Goal: Transaction & Acquisition: Purchase product/service

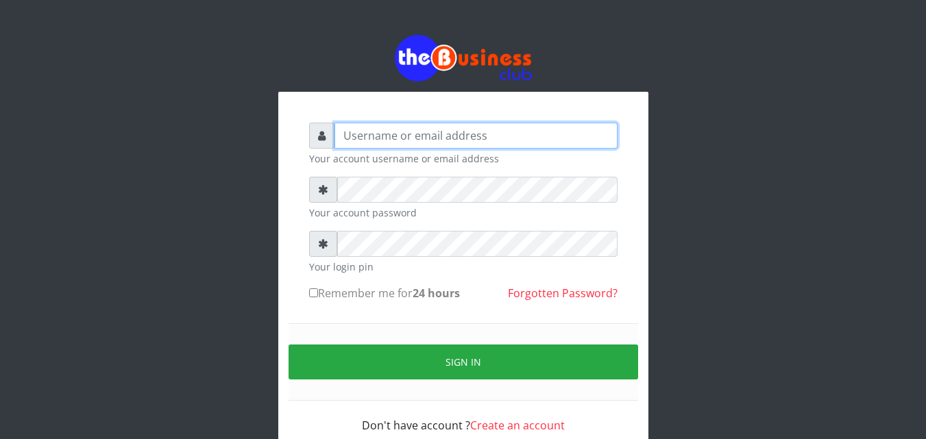
type input "Dbukola"
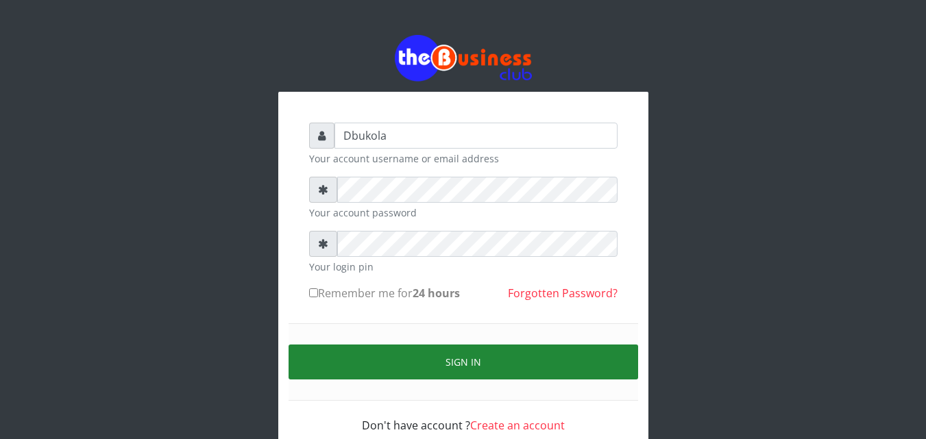
click at [385, 372] on button "Sign in" at bounding box center [462, 362] width 349 height 35
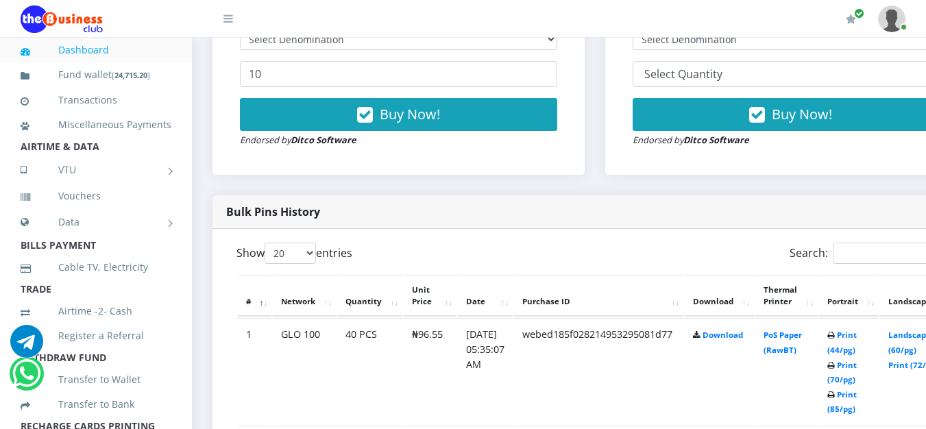
scroll to position [685, 0]
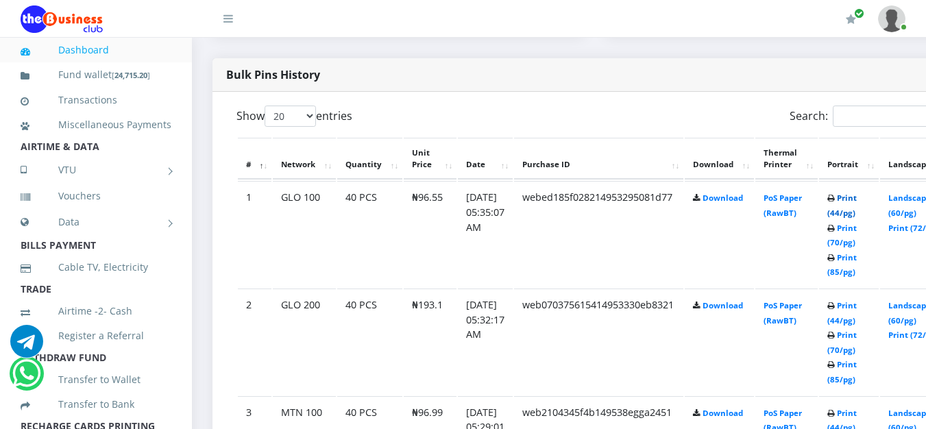
click at [856, 200] on link "Print (44/pg)" at bounding box center [841, 205] width 29 height 25
click at [856, 207] on td "Print (44/pg) Print (70/pg) Print (85/pg)" at bounding box center [849, 234] width 60 height 106
click at [856, 203] on link "Print (44/pg)" at bounding box center [841, 205] width 29 height 25
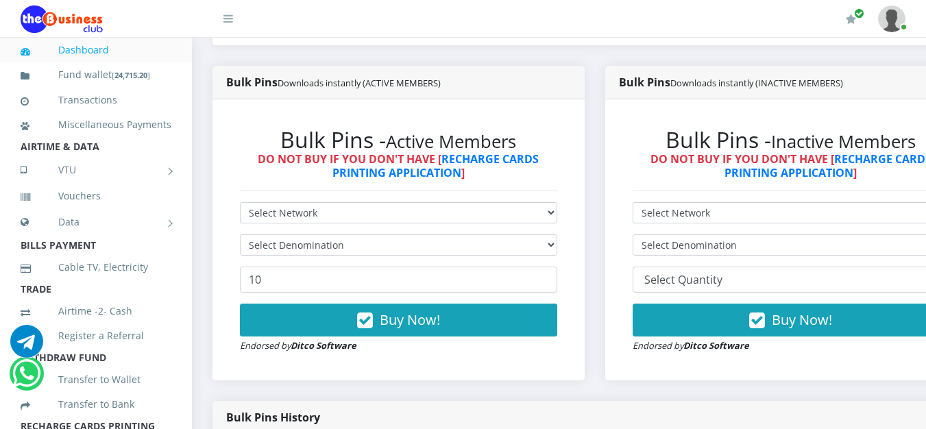
scroll to position [274, 0]
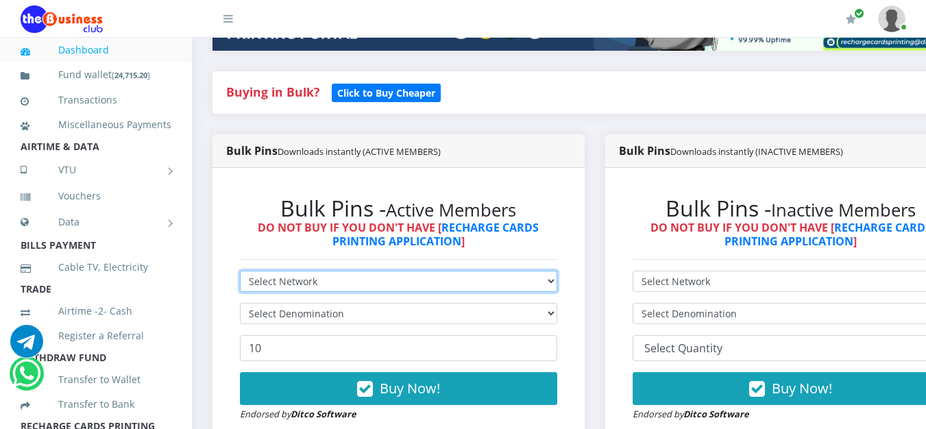
click at [557, 282] on select "Select Network MTN Globacom 9Mobile Airtel" at bounding box center [398, 281] width 317 height 21
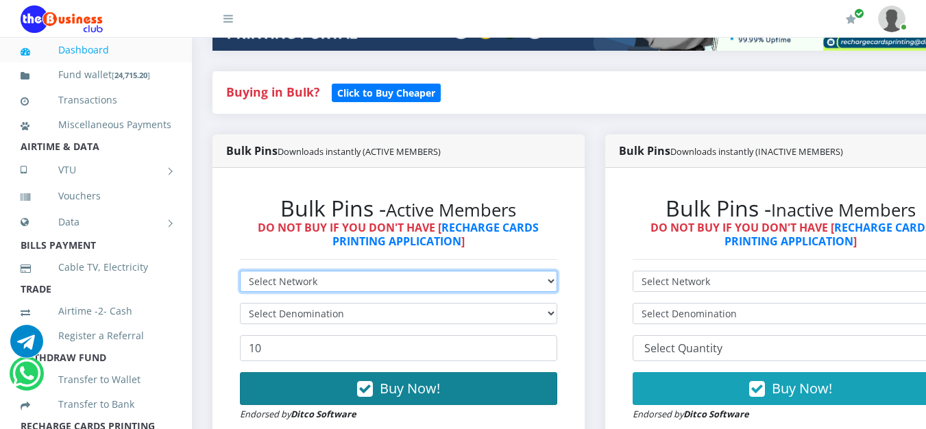
select select "Airtel"
click at [240, 273] on select "Select Network MTN Globacom 9Mobile Airtel" at bounding box center [398, 281] width 317 height 21
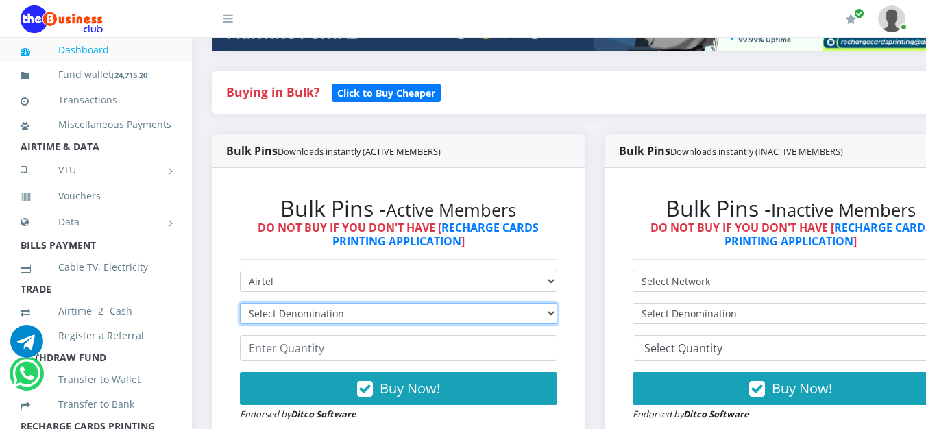
click at [554, 322] on select "Select Denomination Airtel NGN100 - ₦96.38 Airtel NGN200 - ₦192.76 Airtel NGN50…" at bounding box center [398, 313] width 317 height 21
select select "481.9-500"
click at [240, 306] on select "Select Denomination Airtel NGN100 - ₦96.38 Airtel NGN200 - ₦192.76 Airtel NGN50…" at bounding box center [398, 313] width 317 height 21
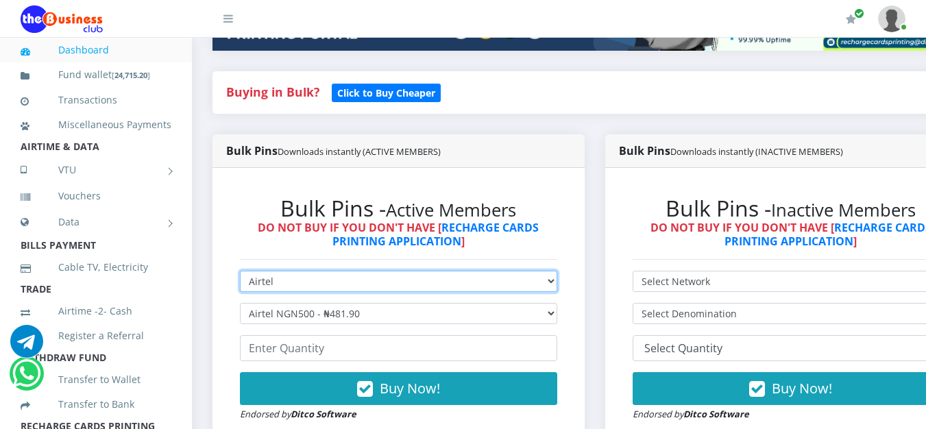
click at [557, 284] on select "Select Network MTN Globacom 9Mobile Airtel" at bounding box center [398, 281] width 317 height 21
select select "MTN"
click at [240, 273] on select "Select Network MTN Globacom 9Mobile Airtel" at bounding box center [398, 281] width 317 height 21
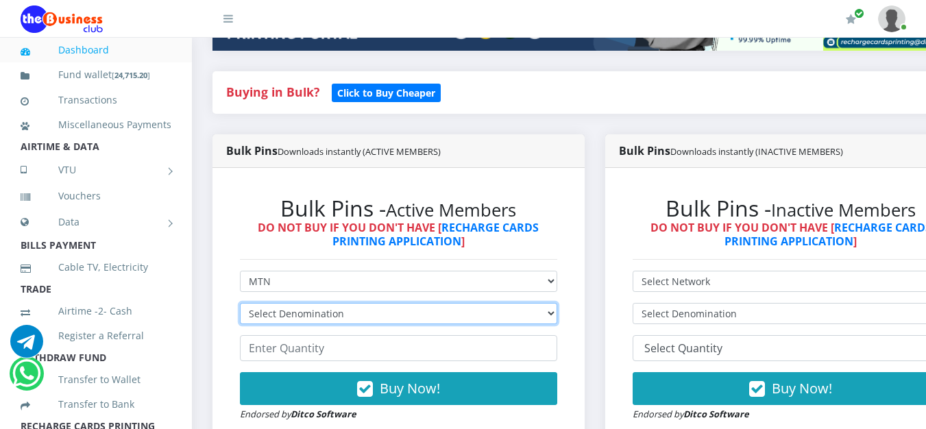
click at [557, 321] on select "Select Denomination MTN NGN100 - ₦96.99 MTN NGN200 - ₦193.98 MTN NGN400 - ₦387.…" at bounding box center [398, 313] width 317 height 21
select select "96.99-100"
click at [240, 306] on select "Select Denomination MTN NGN100 - ₦96.99 MTN NGN200 - ₦193.98 MTN NGN400 - ₦387.…" at bounding box center [398, 313] width 317 height 21
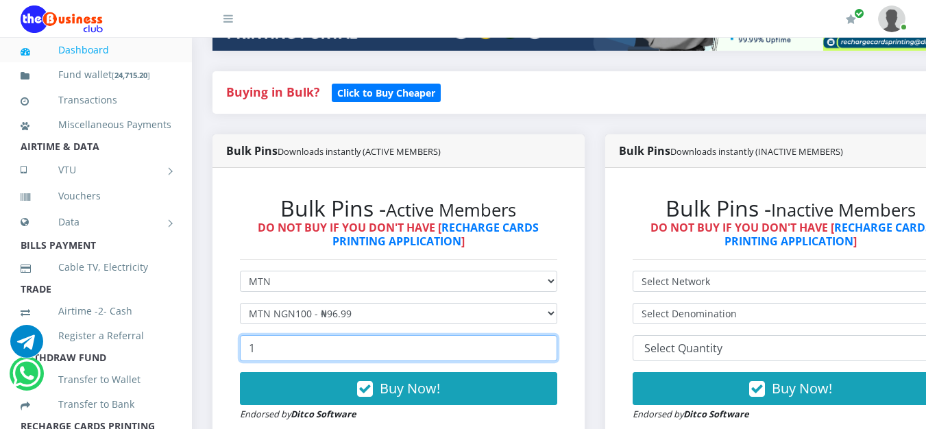
click at [556, 346] on input "1" at bounding box center [398, 348] width 317 height 26
click at [556, 346] on input "20" at bounding box center [398, 348] width 317 height 26
click at [556, 346] on input "25" at bounding box center [398, 348] width 317 height 26
click at [556, 346] on input "26" at bounding box center [398, 348] width 317 height 26
click at [556, 346] on input "27" at bounding box center [398, 348] width 317 height 26
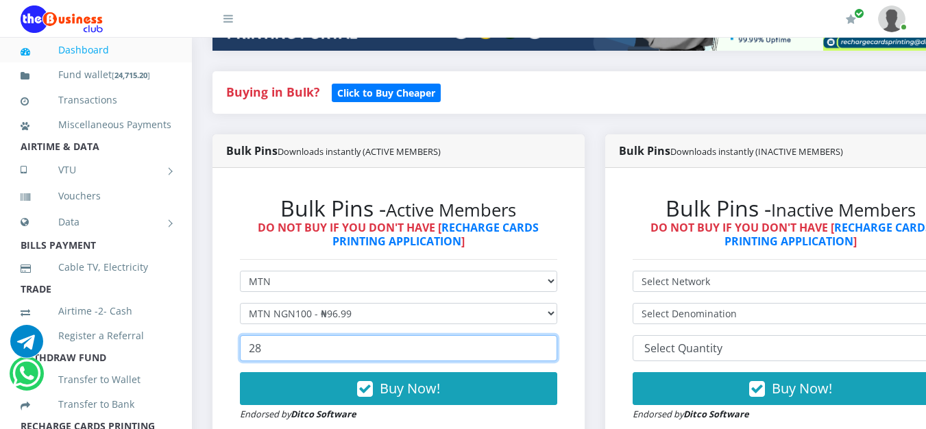
click at [556, 346] on input "28" at bounding box center [398, 348] width 317 height 26
click at [556, 346] on input "29" at bounding box center [398, 348] width 317 height 26
click at [556, 346] on input "30" at bounding box center [398, 348] width 317 height 26
click at [556, 346] on input "31" at bounding box center [398, 348] width 317 height 26
click at [556, 346] on input "32" at bounding box center [398, 348] width 317 height 26
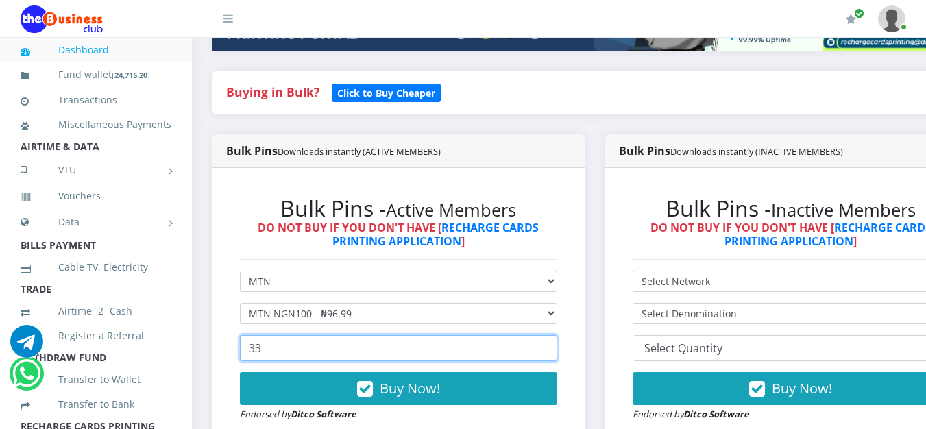
click at [556, 346] on input "33" at bounding box center [398, 348] width 317 height 26
click at [556, 346] on input "34" at bounding box center [398, 348] width 317 height 26
click at [556, 346] on input "35" at bounding box center [398, 348] width 317 height 26
click at [556, 346] on input "36" at bounding box center [398, 348] width 317 height 26
click at [556, 346] on input "37" at bounding box center [398, 348] width 317 height 26
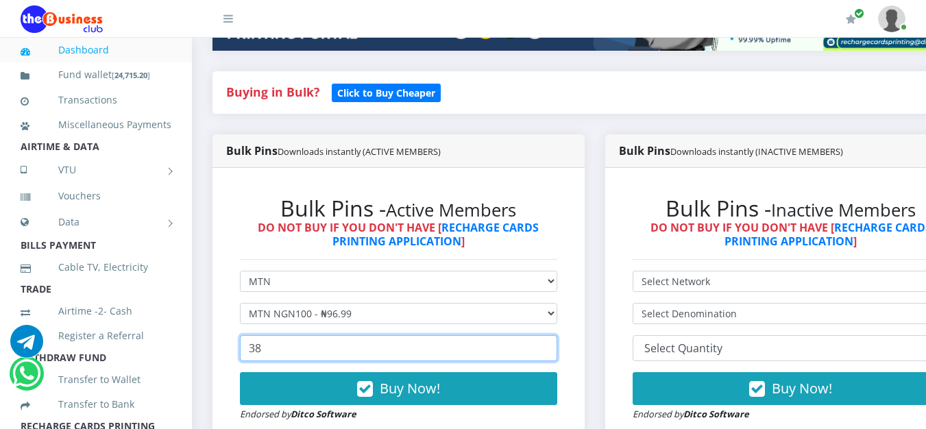
click at [556, 346] on input "38" at bounding box center [398, 348] width 317 height 26
click at [556, 346] on input "39" at bounding box center [398, 348] width 317 height 26
type input "40"
click at [556, 346] on input "40" at bounding box center [398, 348] width 317 height 26
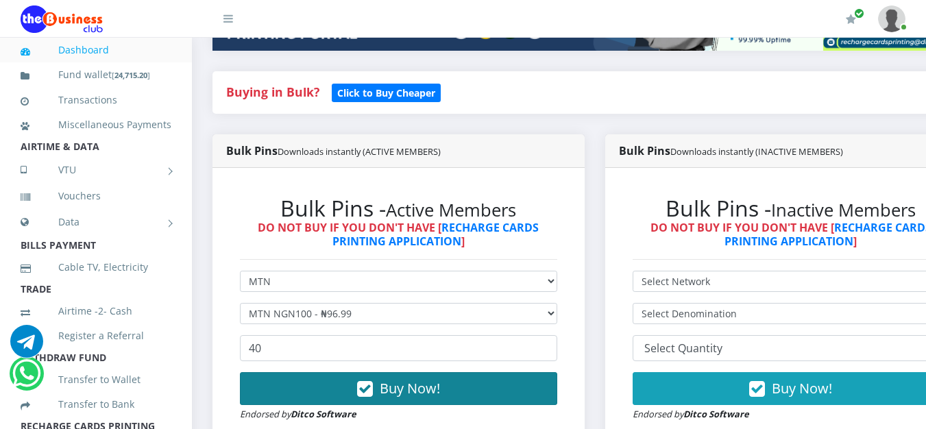
click at [380, 393] on button "Buy Now!" at bounding box center [398, 388] width 317 height 33
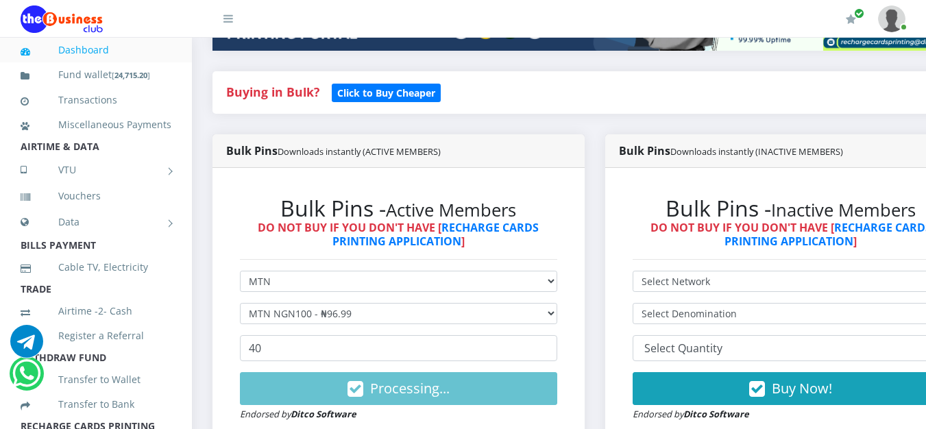
scroll to position [343, 0]
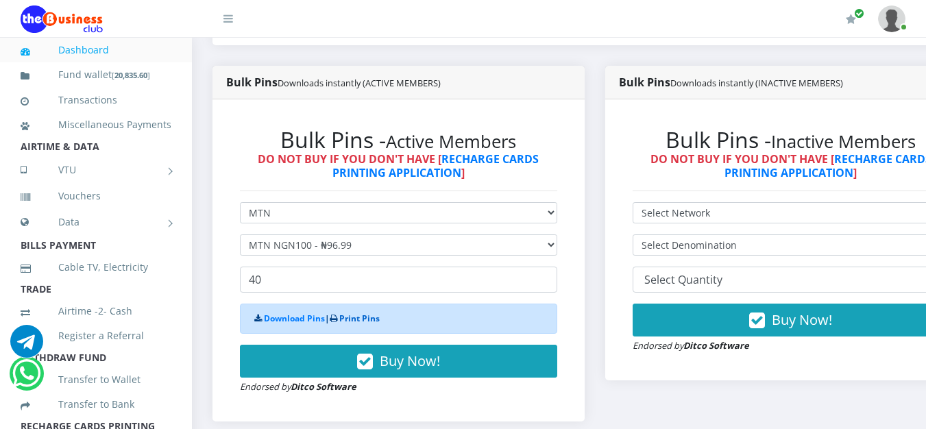
click at [375, 320] on link "Print Pins" at bounding box center [359, 318] width 40 height 12
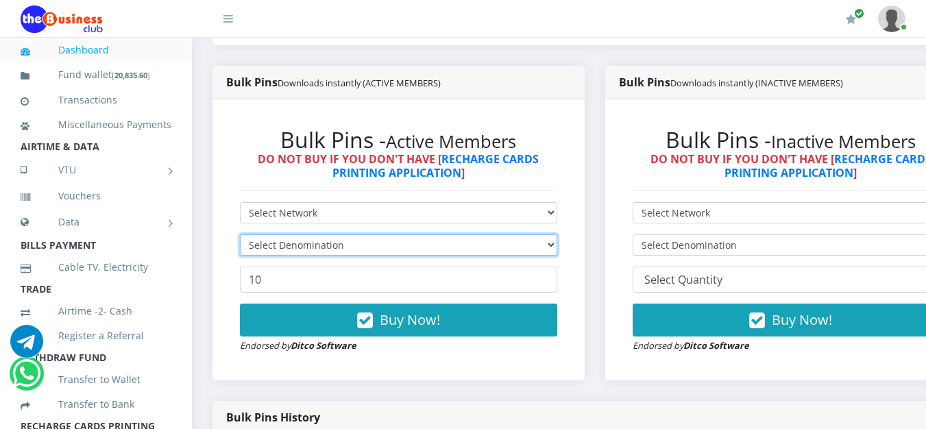
click at [557, 249] on select "Select Denomination" at bounding box center [398, 244] width 317 height 21
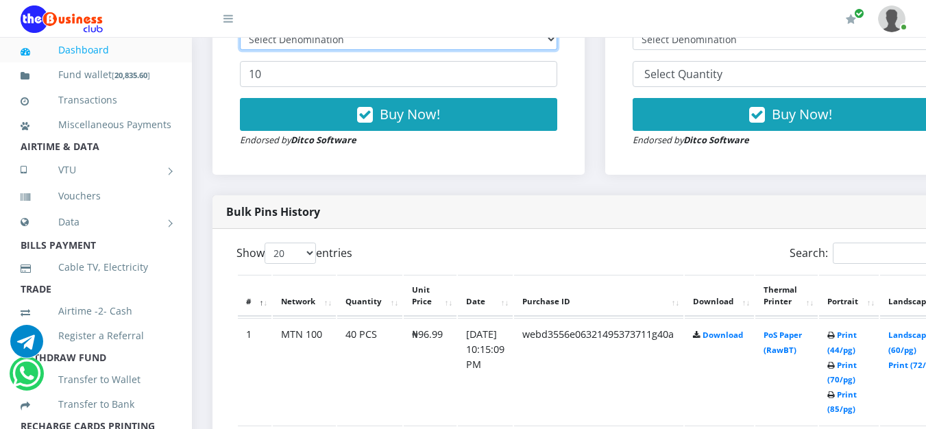
scroll to position [685, 0]
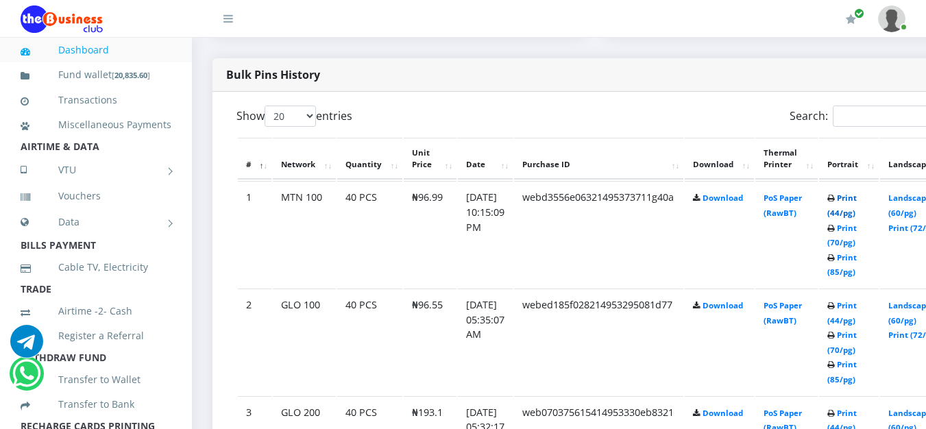
click at [856, 201] on link "Print (44/pg)" at bounding box center [841, 205] width 29 height 25
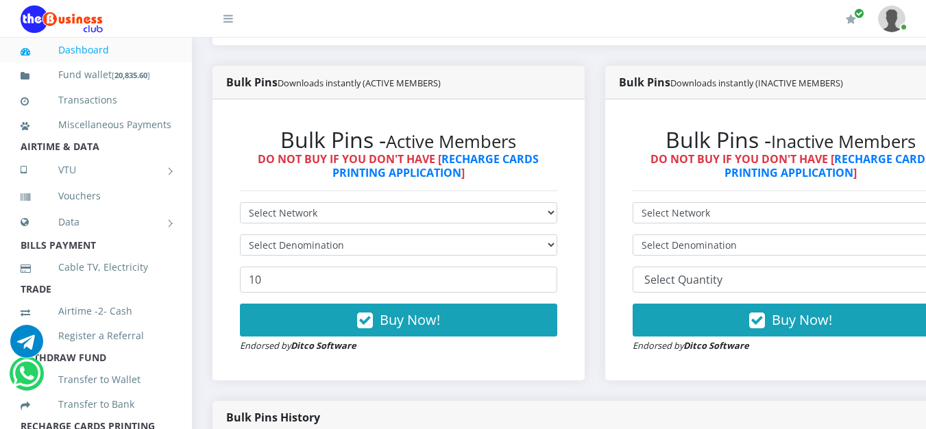
scroll to position [375, 0]
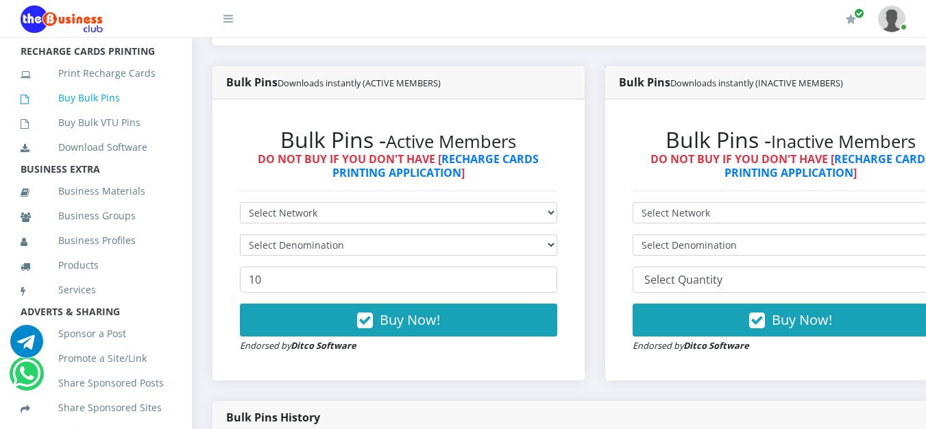
click at [127, 114] on link "Buy Bulk Pins" at bounding box center [96, 98] width 151 height 32
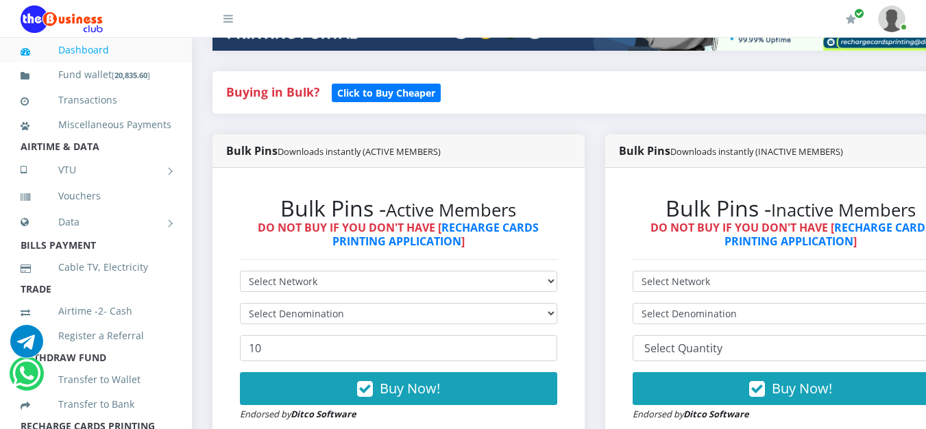
scroll to position [343, 0]
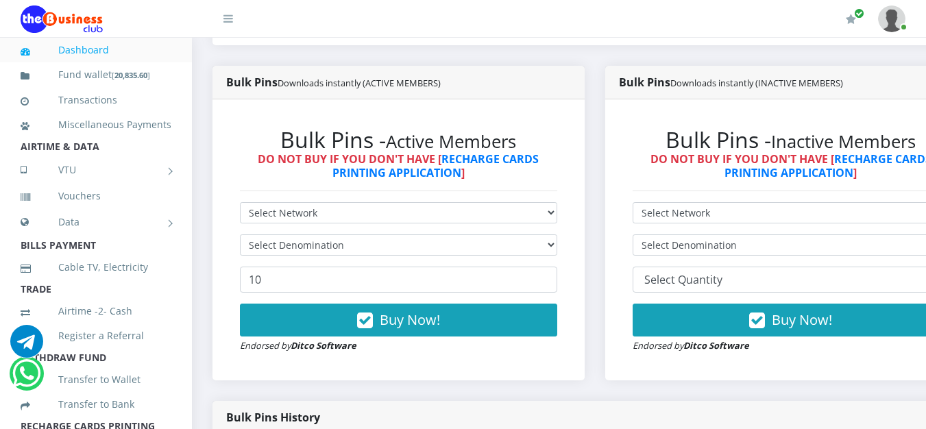
click at [569, 212] on div "Bulk Pins - Active Members DO NOT BUY IF YOU DON'T HAVE [ RECHARGE CARDS PRINTI…" at bounding box center [398, 239] width 345 height 253
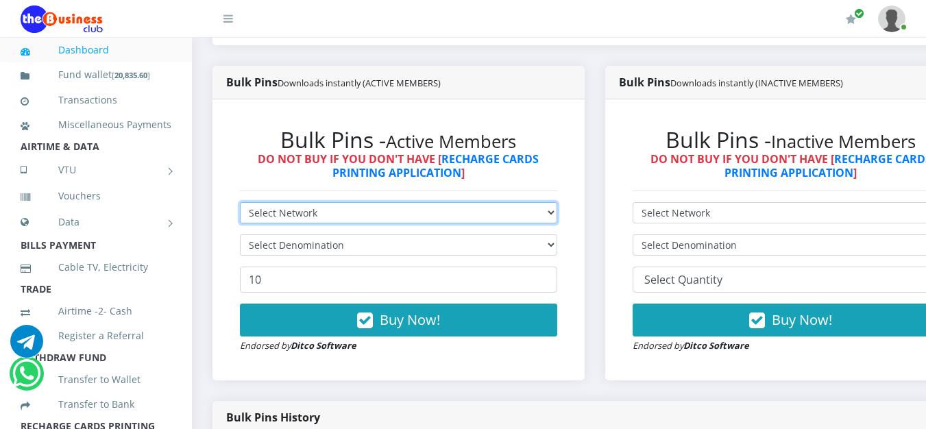
click at [557, 215] on select "Select Network MTN Globacom 9Mobile Airtel" at bounding box center [398, 212] width 317 height 21
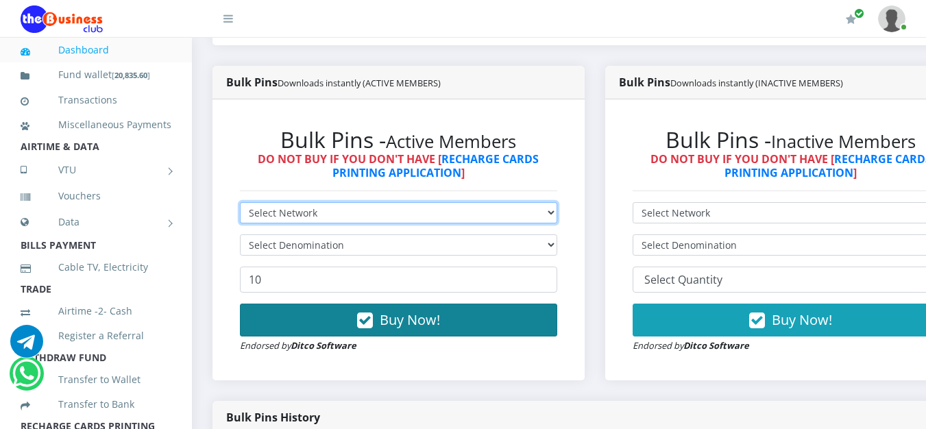
select select "Airtel"
click at [240, 205] on select "Select Network MTN Globacom 9Mobile Airtel" at bounding box center [398, 212] width 317 height 21
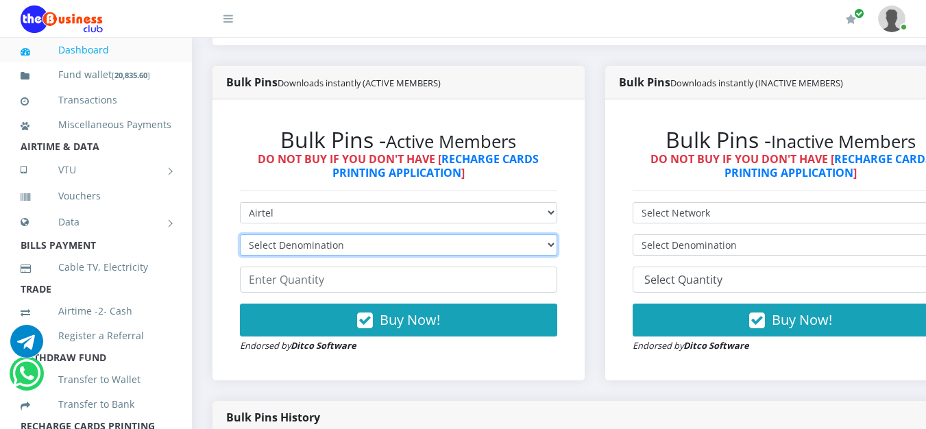
click at [550, 249] on select "Select Denomination Airtel NGN100 - ₦96.38 Airtel NGN200 - ₦192.76 Airtel NGN50…" at bounding box center [398, 244] width 317 height 21
select select "481.9-500"
click at [240, 237] on select "Select Denomination Airtel NGN100 - ₦96.38 Airtel NGN200 - ₦192.76 Airtel NGN50…" at bounding box center [398, 244] width 317 height 21
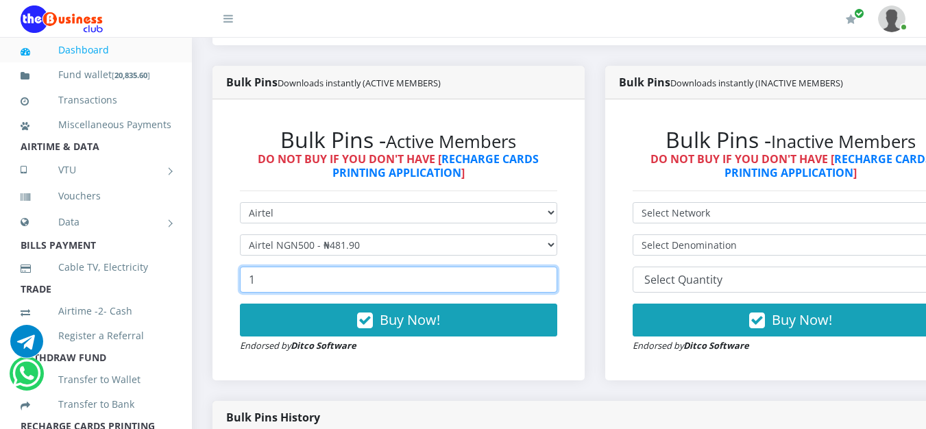
click at [557, 277] on input "1" at bounding box center [398, 280] width 317 height 26
click at [557, 277] on input "2" at bounding box center [398, 280] width 317 height 26
click at [557, 277] on input "3" at bounding box center [398, 280] width 317 height 26
click at [557, 277] on input "4" at bounding box center [398, 280] width 317 height 26
click at [557, 277] on input "5" at bounding box center [398, 280] width 317 height 26
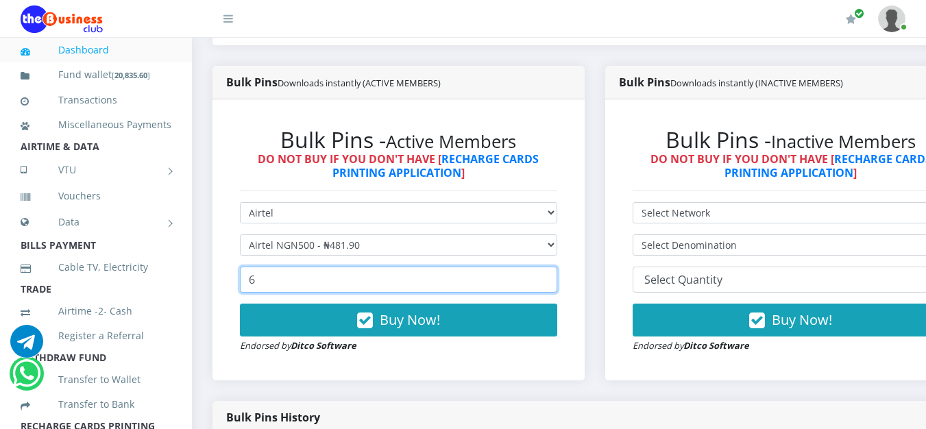
click at [557, 277] on input "6" at bounding box center [398, 280] width 317 height 26
click at [557, 277] on input "7" at bounding box center [398, 280] width 317 height 26
click at [557, 277] on input "8" at bounding box center [398, 280] width 317 height 26
click at [557, 277] on input "9" at bounding box center [398, 280] width 317 height 26
click at [557, 277] on input "10" at bounding box center [398, 280] width 317 height 26
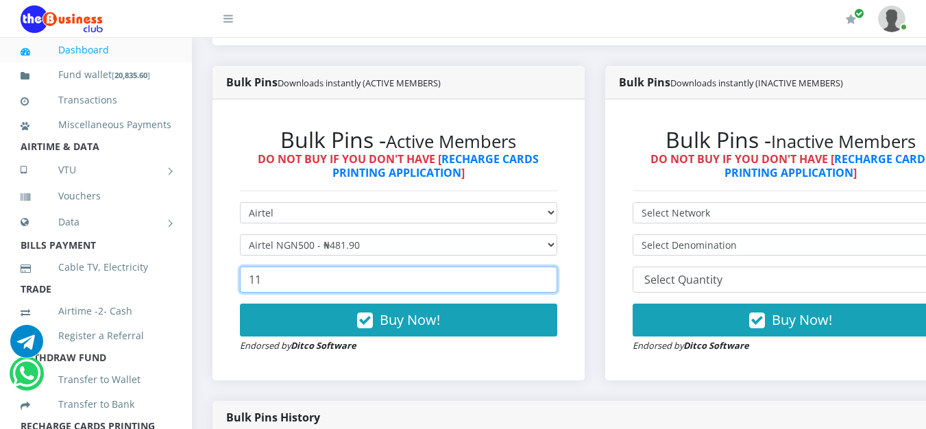
click at [557, 277] on input "11" at bounding box center [398, 280] width 317 height 26
click at [557, 277] on input "12" at bounding box center [398, 280] width 317 height 26
click at [557, 277] on input "13" at bounding box center [398, 280] width 317 height 26
click at [557, 277] on input "14" at bounding box center [398, 280] width 317 height 26
click at [557, 277] on input "15" at bounding box center [398, 280] width 317 height 26
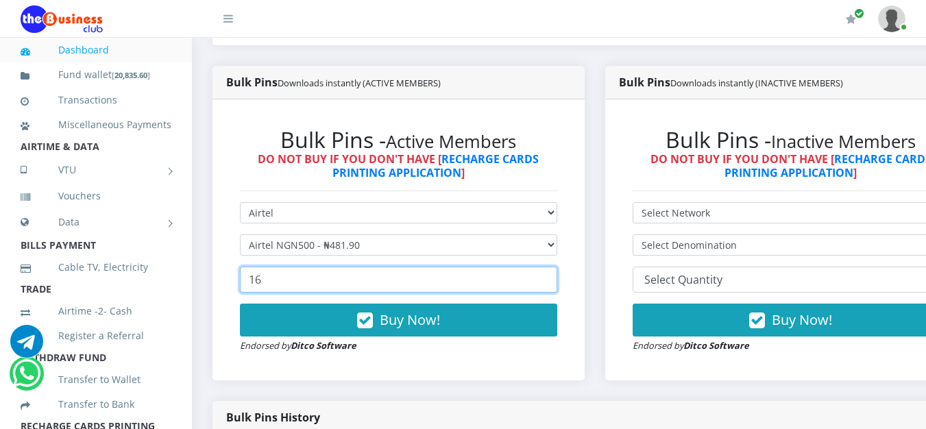
click at [557, 277] on input "16" at bounding box center [398, 280] width 317 height 26
click at [557, 277] on input "17" at bounding box center [398, 280] width 317 height 26
click at [557, 277] on input "18" at bounding box center [398, 280] width 317 height 26
click at [557, 277] on input "19" at bounding box center [398, 280] width 317 height 26
type input "20"
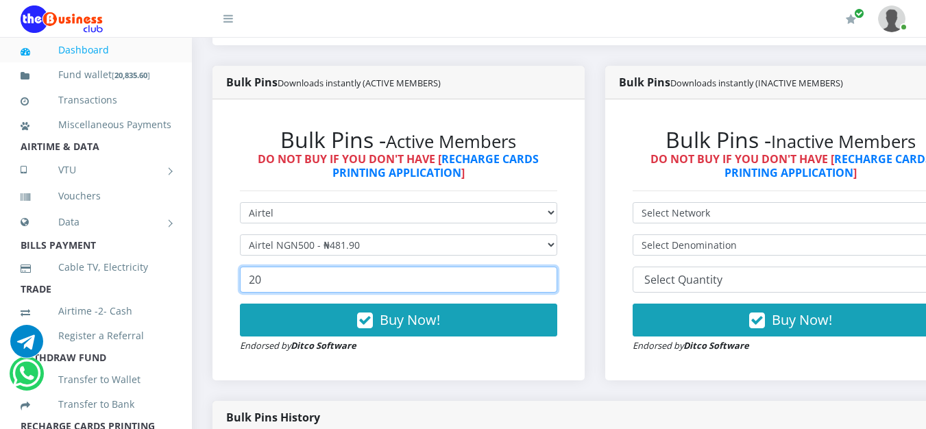
click at [557, 277] on input "20" at bounding box center [398, 280] width 317 height 26
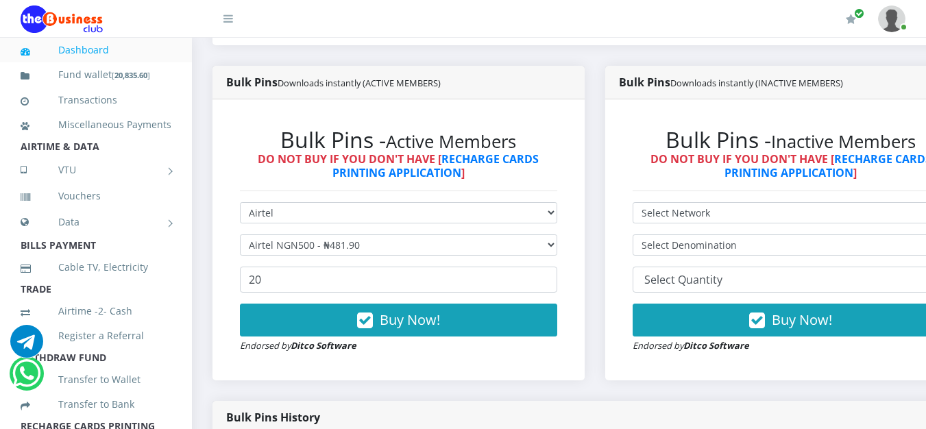
click at [464, 417] on div "Bulk Pins History" at bounding box center [594, 418] width 764 height 34
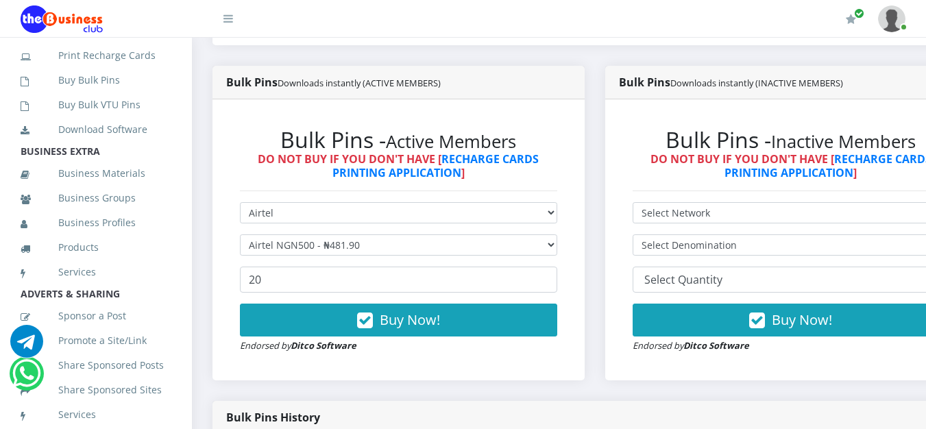
scroll to position [410, 0]
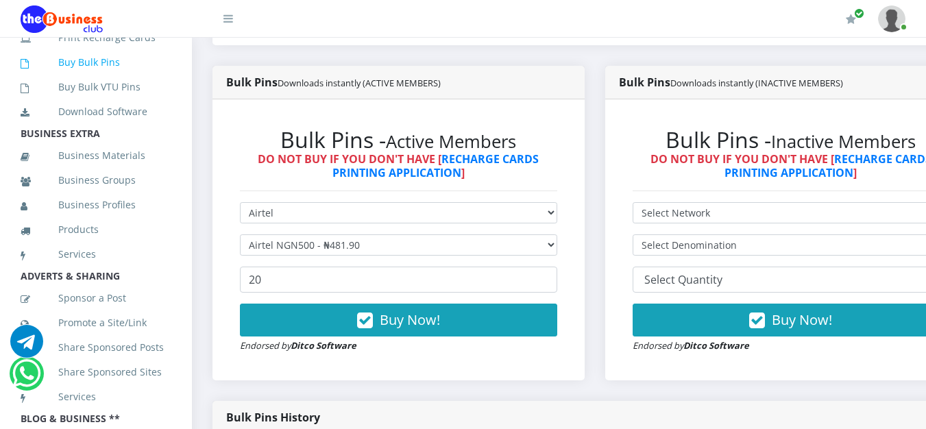
click at [103, 78] on link "Buy Bulk Pins" at bounding box center [96, 63] width 151 height 32
